Goal: Find specific page/section: Find specific page/section

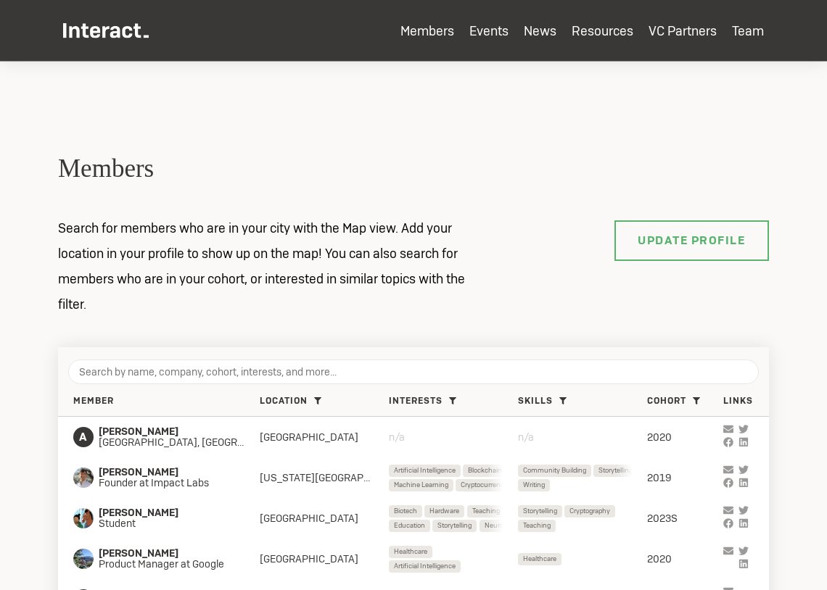
scroll to position [129, 0]
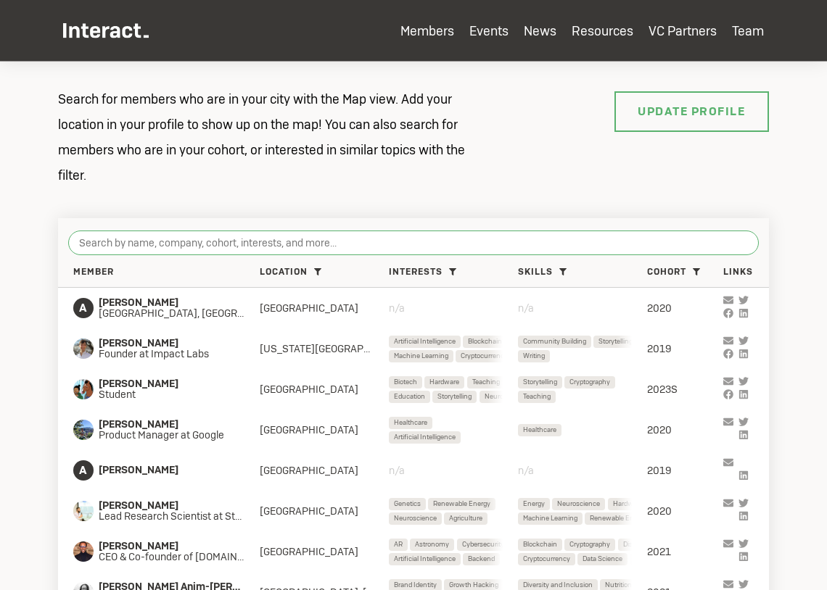
click at [567, 248] on input "search" at bounding box center [413, 243] width 691 height 25
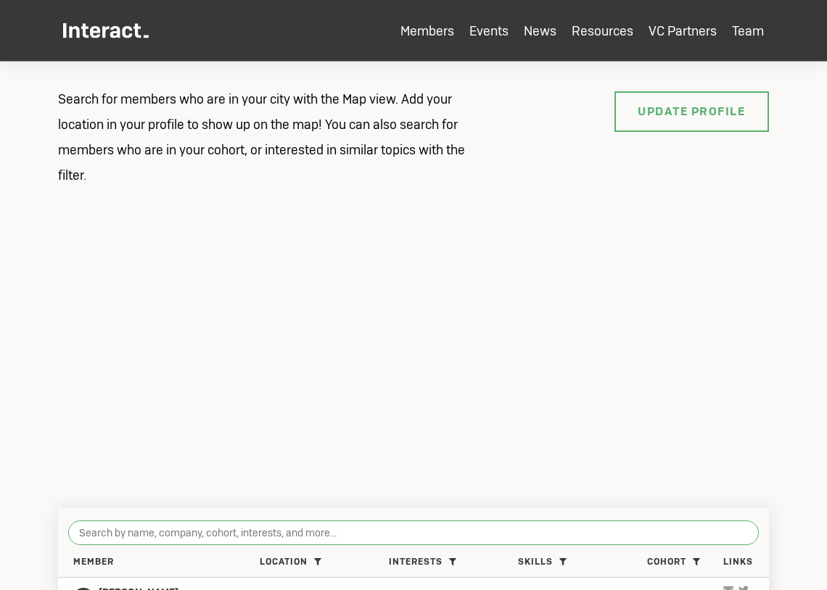
click at [406, 528] on input "search" at bounding box center [413, 533] width 691 height 25
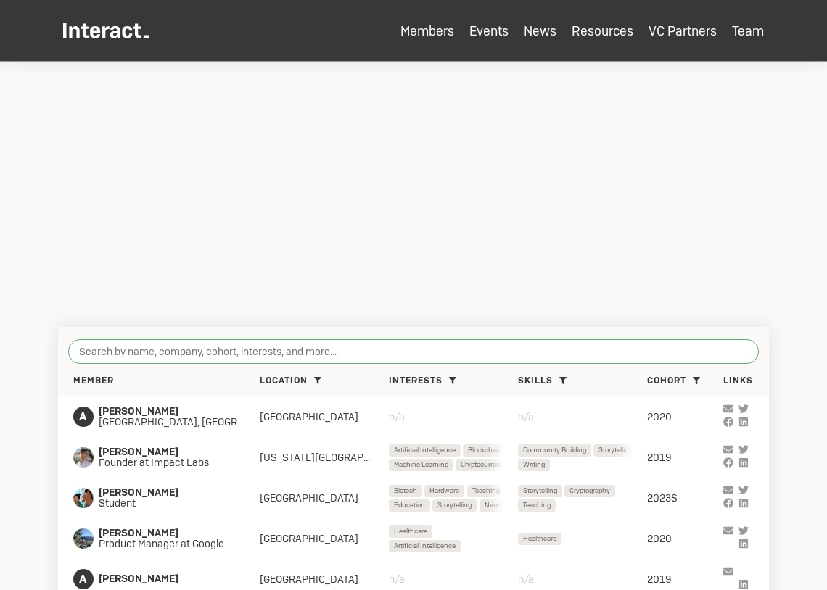
scroll to position [434, 0]
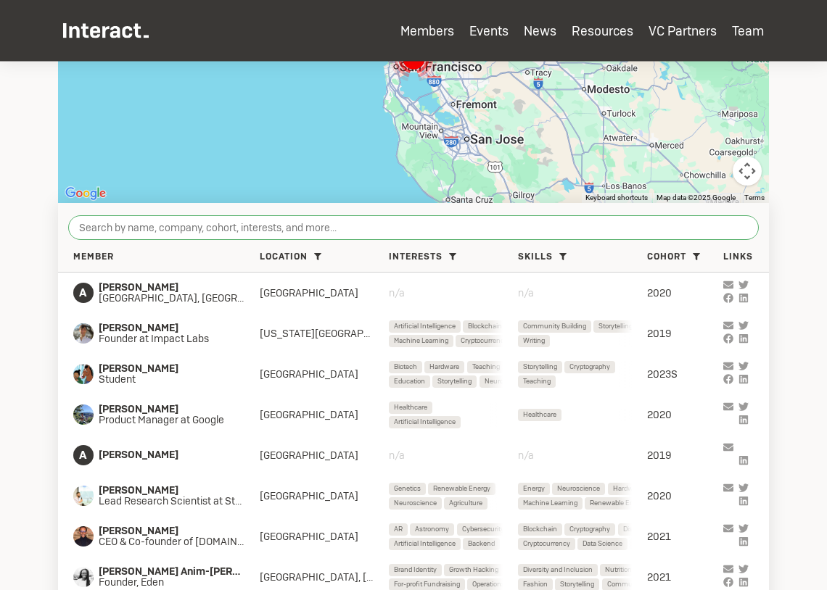
click at [533, 234] on input "search" at bounding box center [413, 227] width 691 height 25
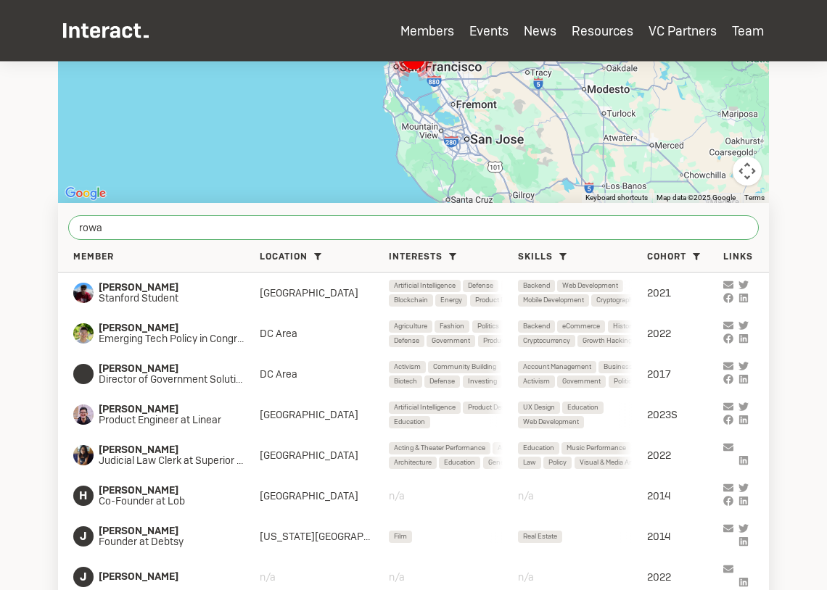
type input "[PERSON_NAME]"
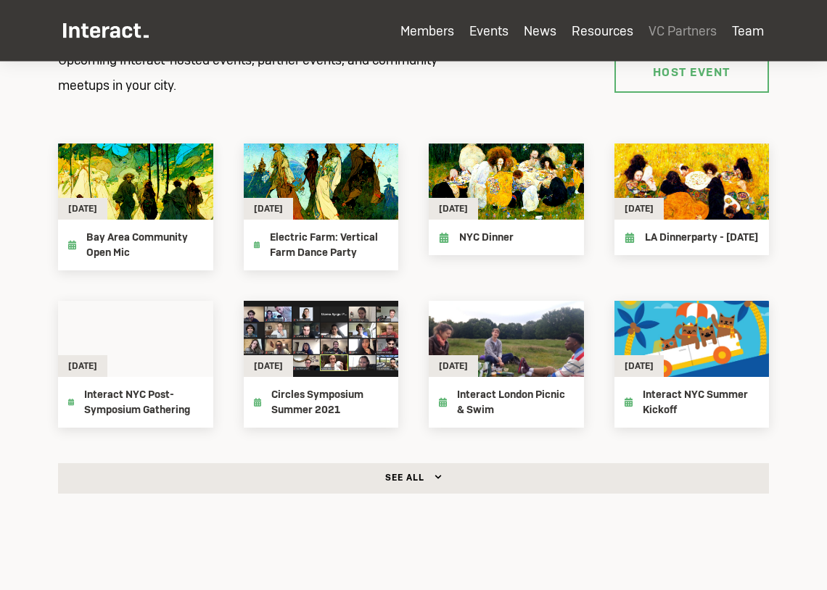
click at [699, 38] on link "VC Partners" at bounding box center [682, 30] width 68 height 17
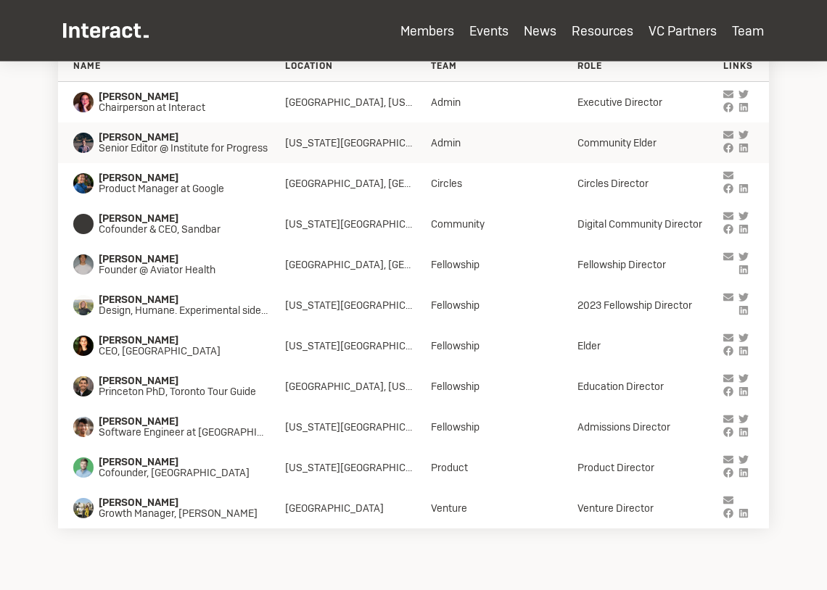
scroll to position [4702, 0]
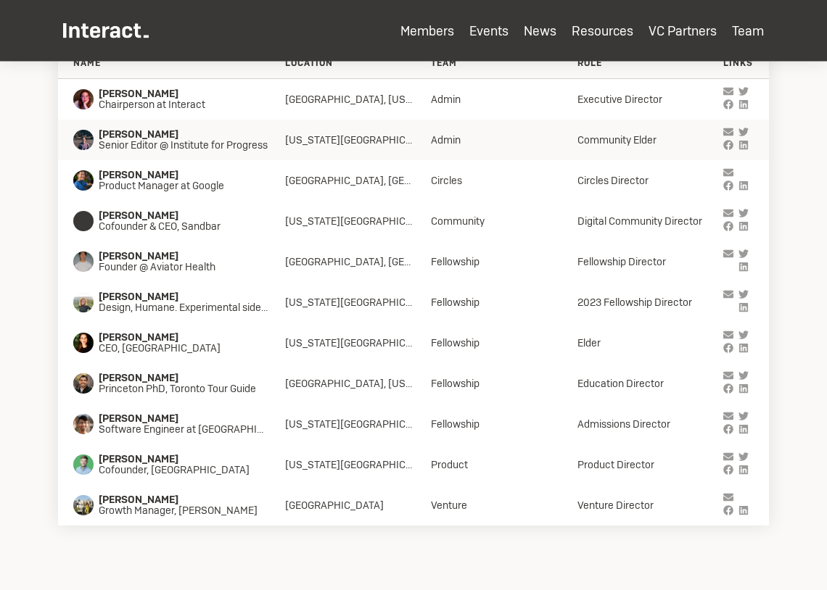
click at [214, 146] on span "Senior Editor @ Institute for Progress" at bounding box center [191, 146] width 184 height 12
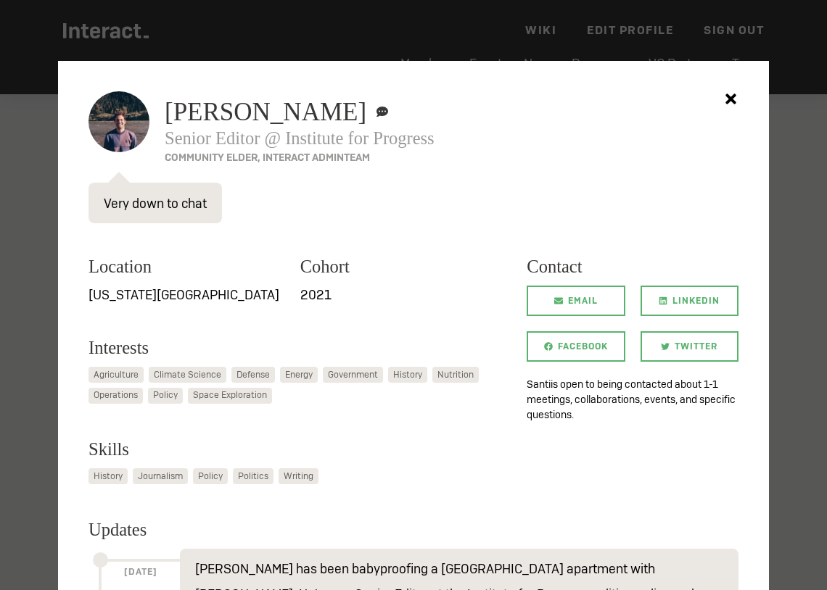
click at [41, 260] on div at bounding box center [413, 295] width 827 height 590
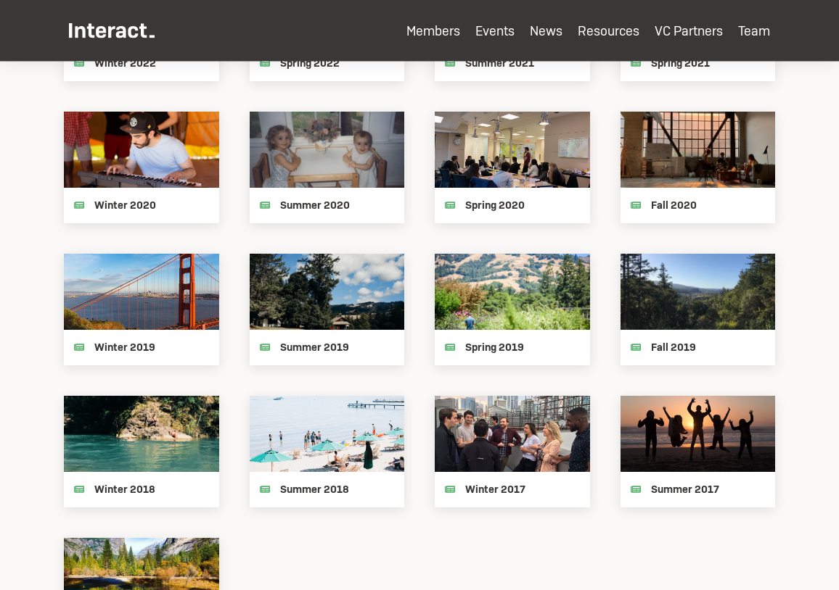
scroll to position [2144, 0]
